Goal: Task Accomplishment & Management: Manage account settings

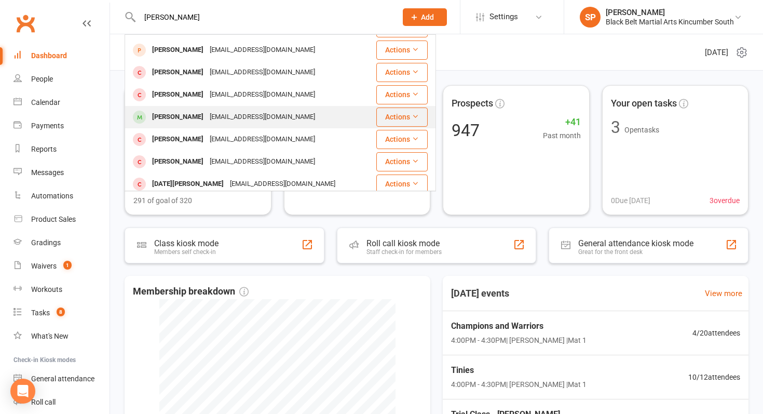
scroll to position [233, 0]
type input "[PERSON_NAME]"
click at [231, 109] on div "[EMAIL_ADDRESS][DOMAIN_NAME]" at bounding box center [263, 115] width 112 height 15
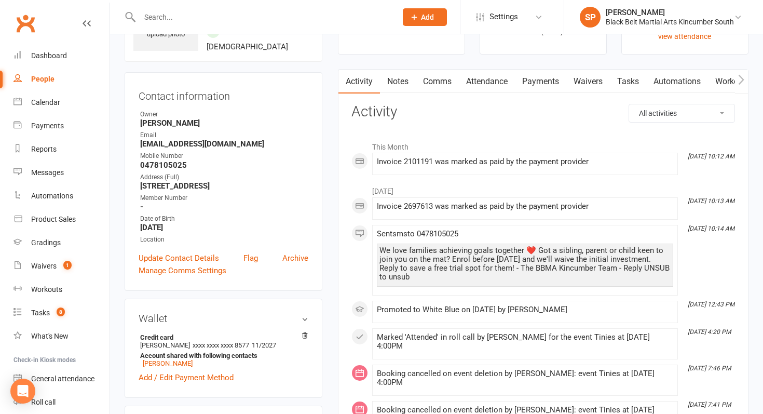
scroll to position [74, 0]
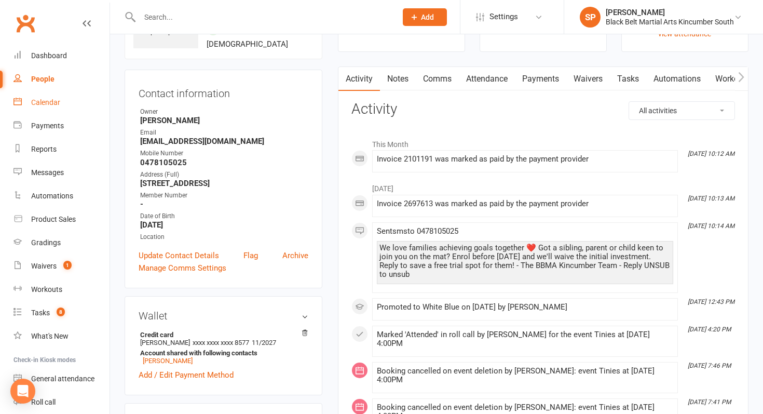
click at [70, 106] on link "Calendar" at bounding box center [61, 102] width 96 height 23
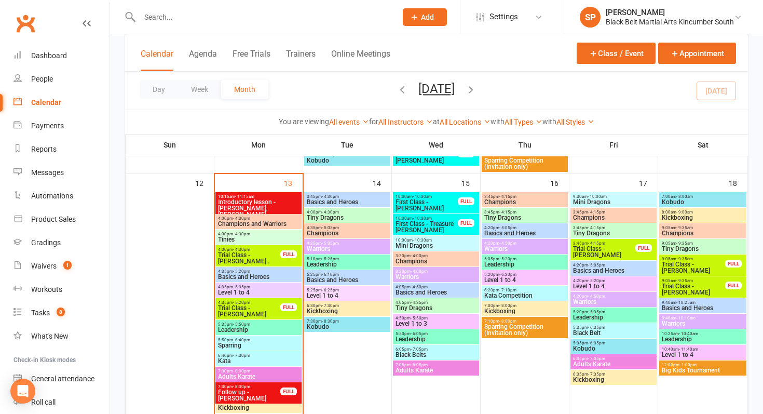
scroll to position [379, 0]
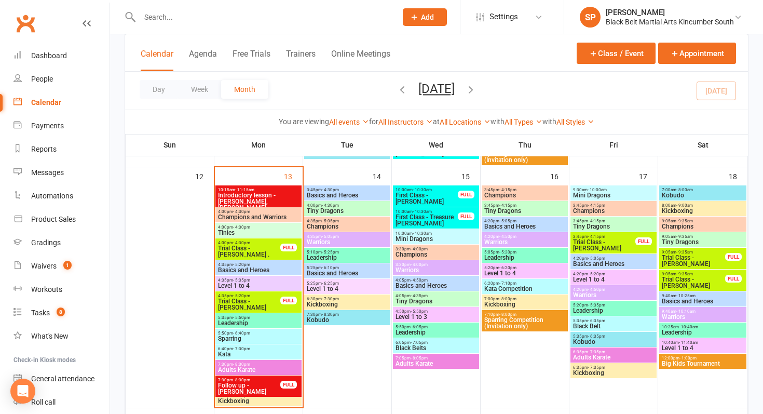
click at [702, 364] on span "Big Kids Tournament" at bounding box center [702, 363] width 83 height 6
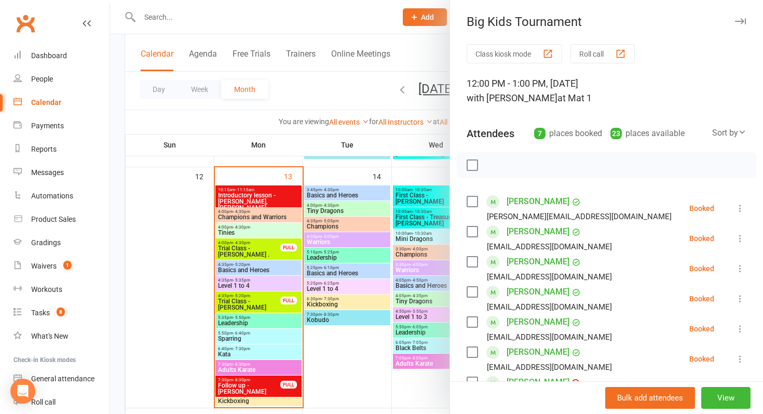
click at [353, 257] on div at bounding box center [436, 207] width 653 height 414
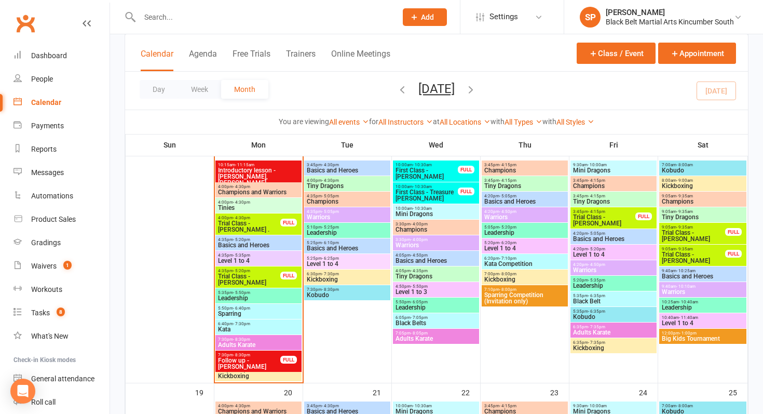
scroll to position [403, 0]
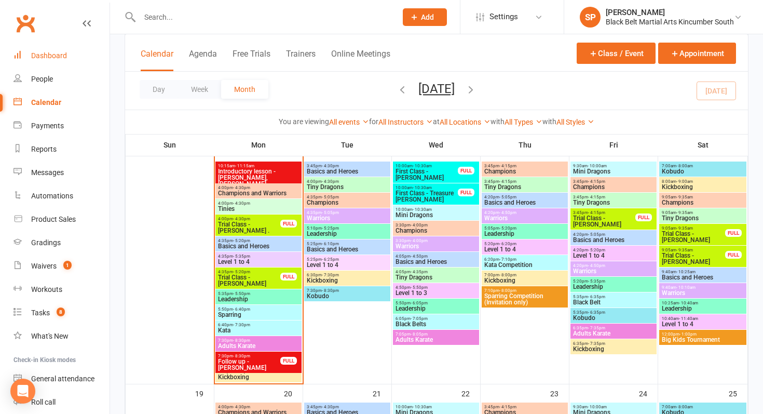
click at [56, 54] on div "Dashboard" at bounding box center [49, 55] width 36 height 8
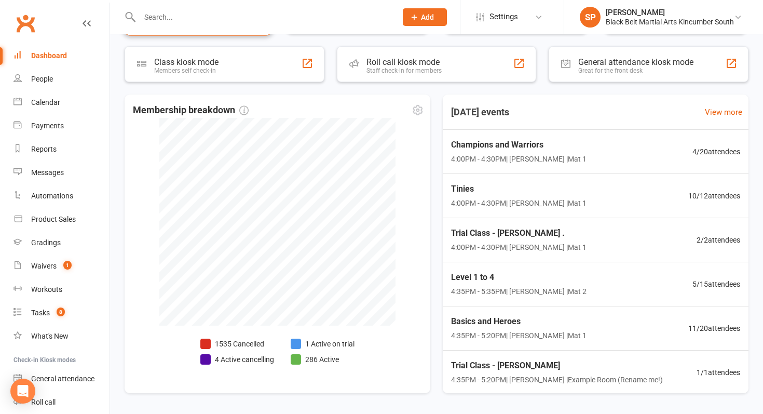
scroll to position [180, 0]
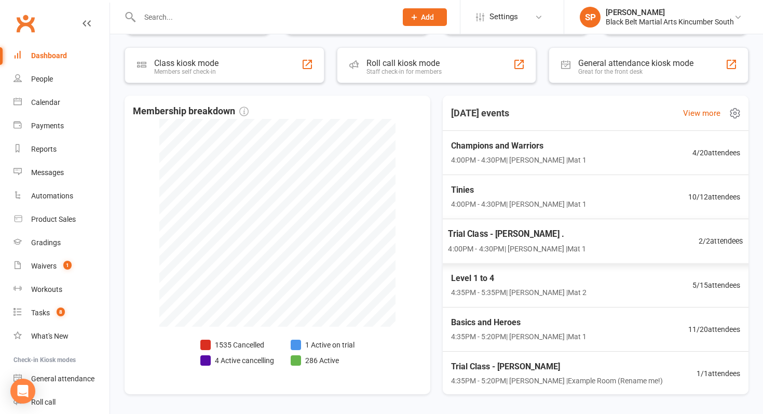
click at [520, 233] on span "Trial Class - [PERSON_NAME] ." at bounding box center [517, 233] width 138 height 13
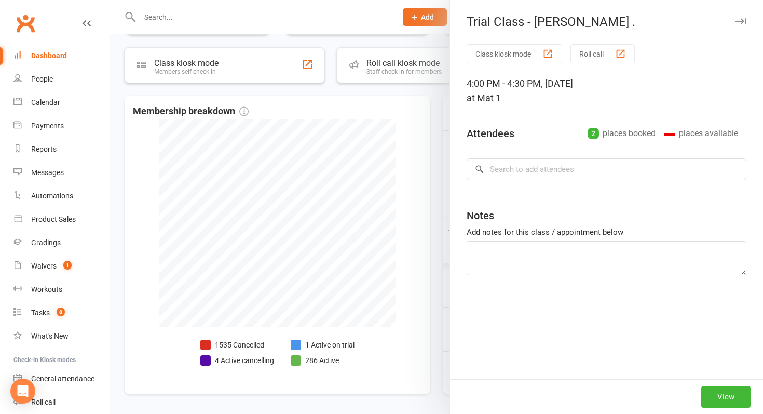
type textarea "[PERSON_NAME] is 3 and [PERSON_NAME] just turned 2"
